Goal: Find specific page/section: Find specific page/section

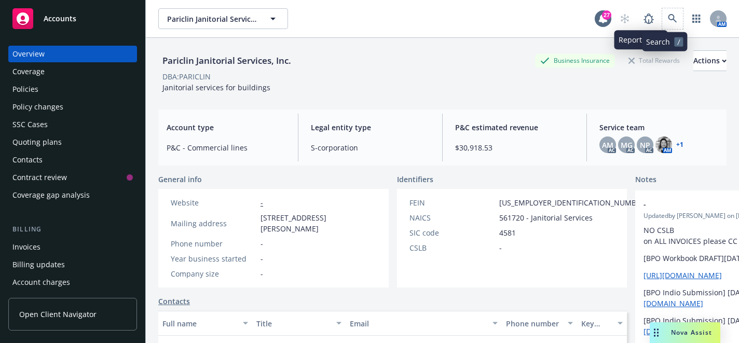
click at [662, 14] on span at bounding box center [672, 18] width 21 height 21
click at [668, 14] on icon at bounding box center [672, 18] width 9 height 9
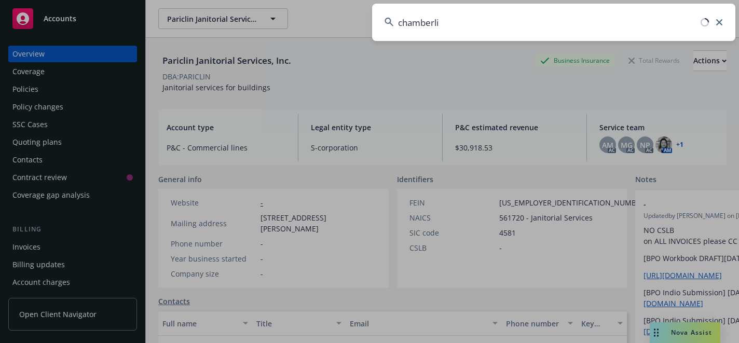
type input "[PERSON_NAME]"
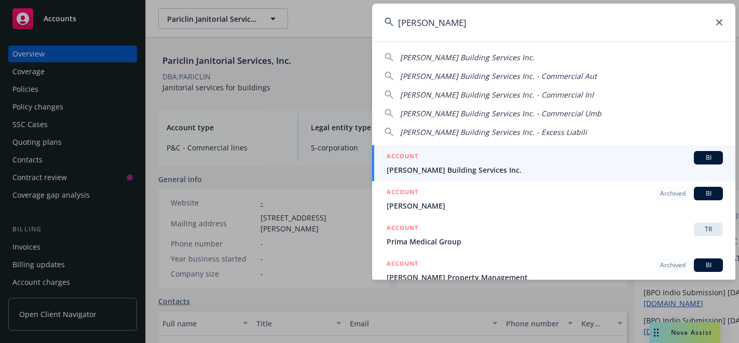
click at [533, 160] on div "ACCOUNT BI" at bounding box center [555, 157] width 336 height 13
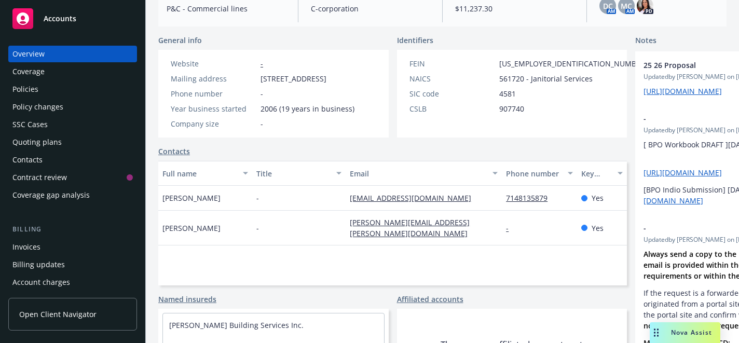
scroll to position [139, 0]
